Goal: Register for event/course

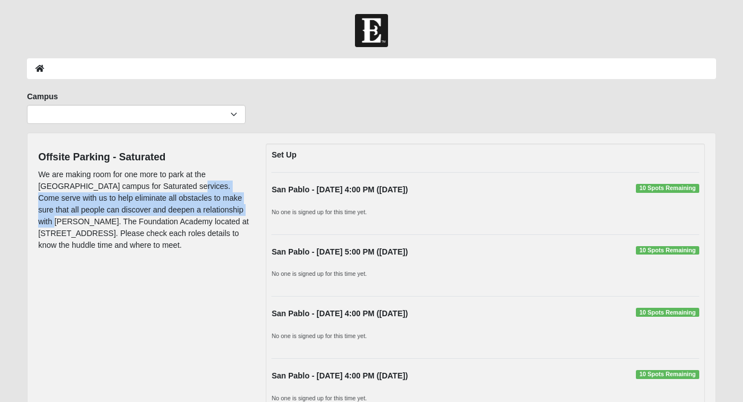
drag, startPoint x: 148, startPoint y: 185, endPoint x: 208, endPoint y: 209, distance: 65.1
click at [208, 210] on p "We are making room for one more to park at the San Pablo campus for Saturated s…" at bounding box center [143, 210] width 211 height 82
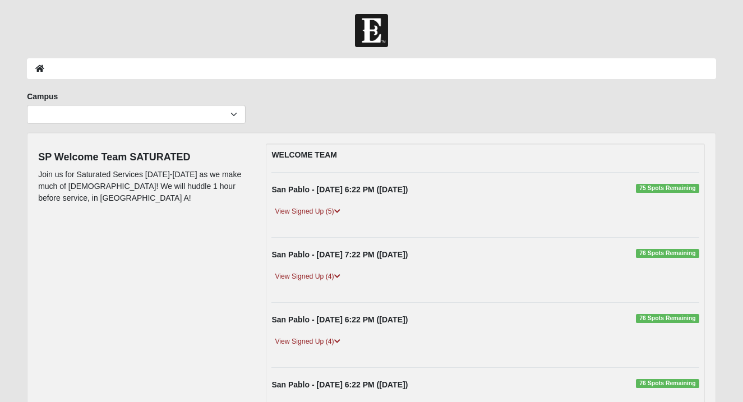
scroll to position [31, 0]
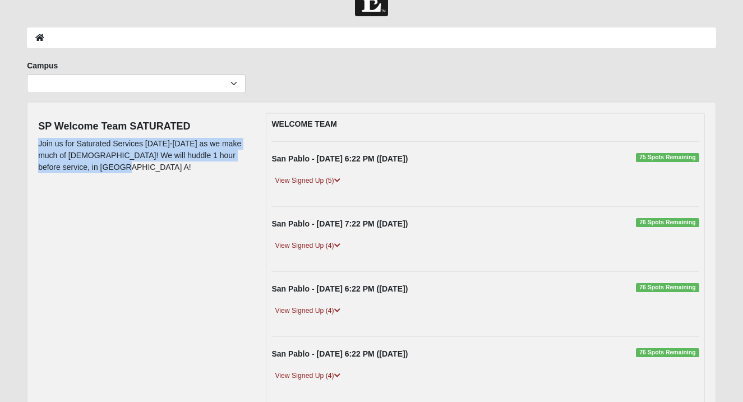
drag, startPoint x: 106, startPoint y: 170, endPoint x: 38, endPoint y: 148, distance: 71.9
click at [38, 148] on p "Join us for Saturated Services September 10th-14th as we make much of Jesus! We…" at bounding box center [143, 155] width 211 height 35
copy p "Join us for Saturated Services September 10th-14th as we make much of Jesus! We…"
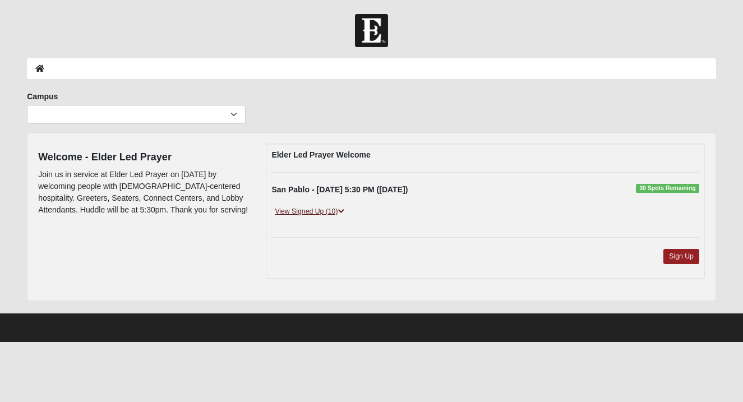
click at [317, 205] on div "San Pablo - [DATE] 5:30 PM ([DATE]) 30 Spots Remaining View Signed Up (10) [US_…" at bounding box center [485, 205] width 444 height 42
click at [318, 208] on link "View Signed Up (10)" at bounding box center [309, 212] width 76 height 12
